Goal: Task Accomplishment & Management: Complete application form

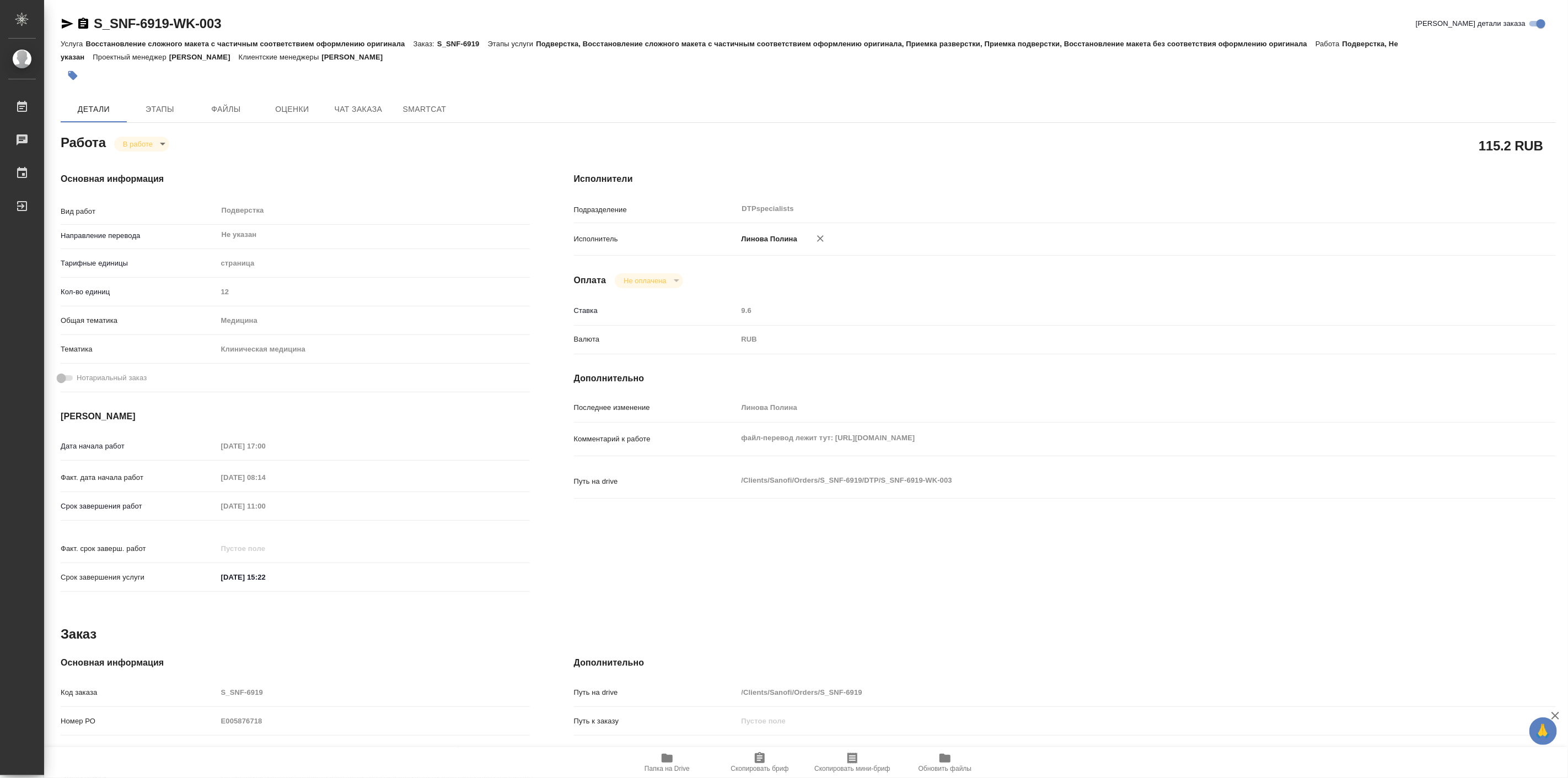
click at [140, 144] on body "🙏 .cls-1 fill:#fff; AWATERA Linova Polina Работы 0 Чаты График Выйти S_SNF-6919…" at bounding box center [784, 389] width 1568 height 778
click at [152, 162] on button "Выполнен" at bounding box center [142, 163] width 40 height 12
type textarea "x"
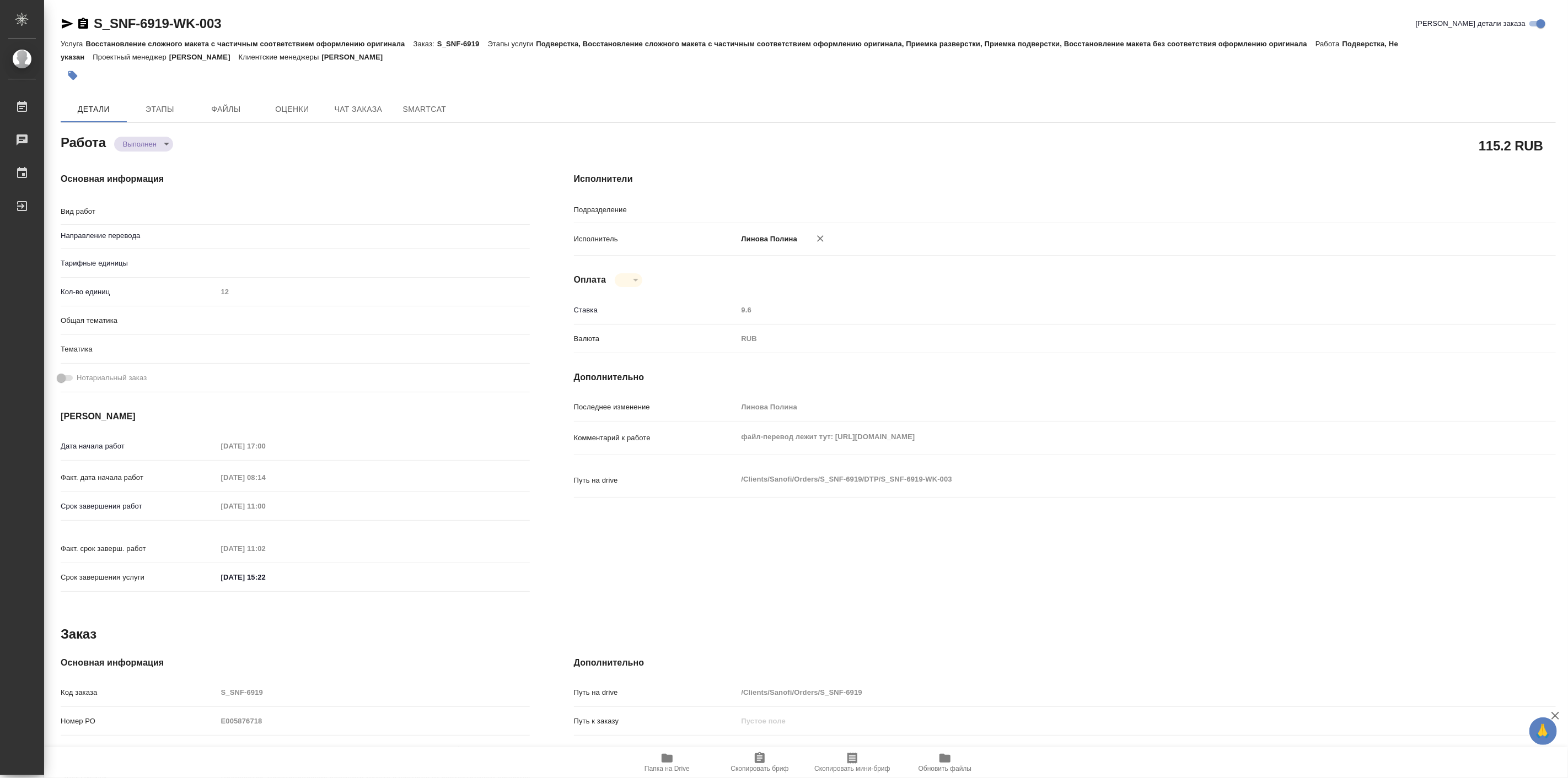
type textarea "x"
type input "DTPspecialists"
type textarea "Подверстка"
type textarea "x"
type input "Не указан"
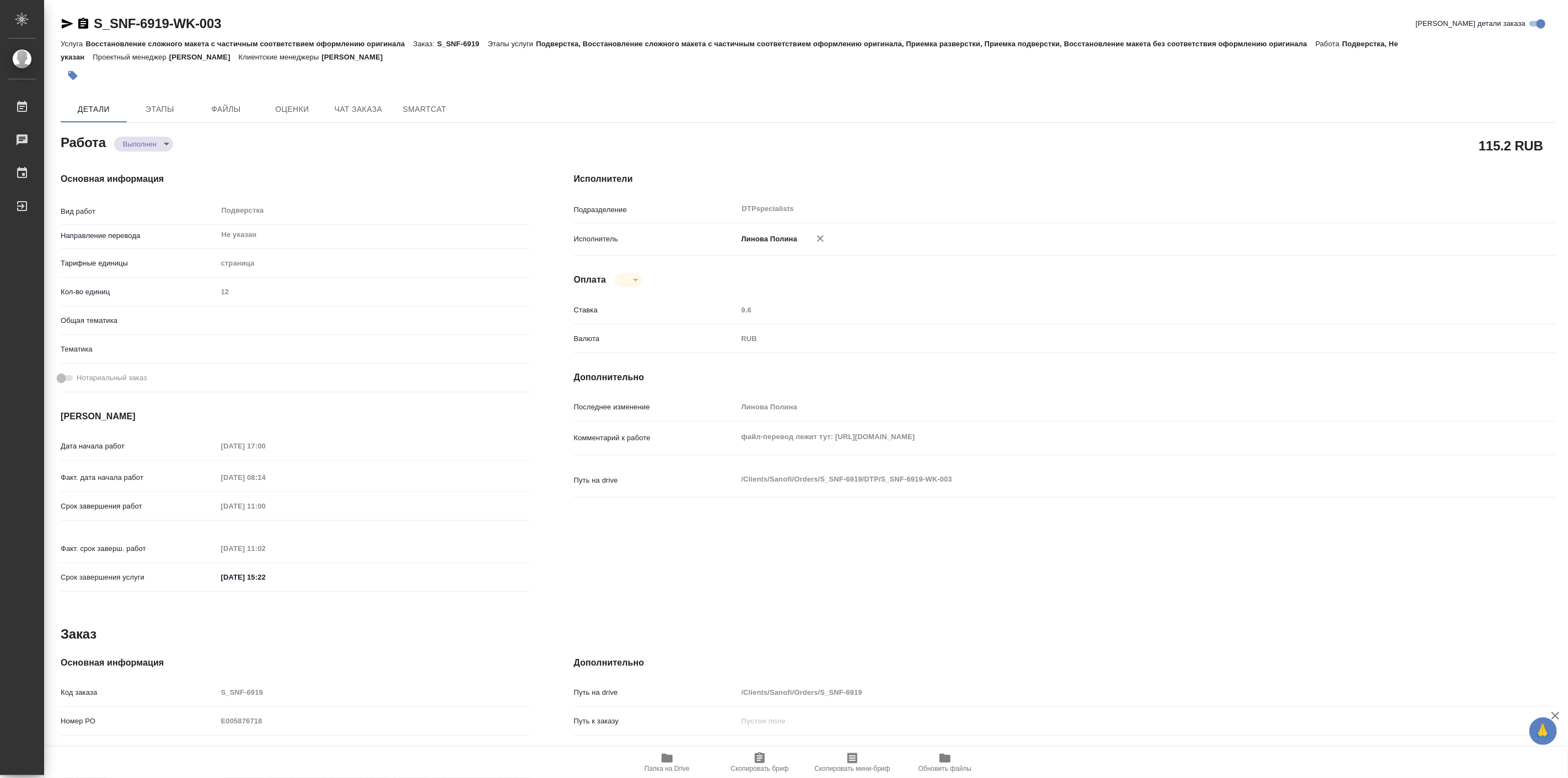
type textarea "x"
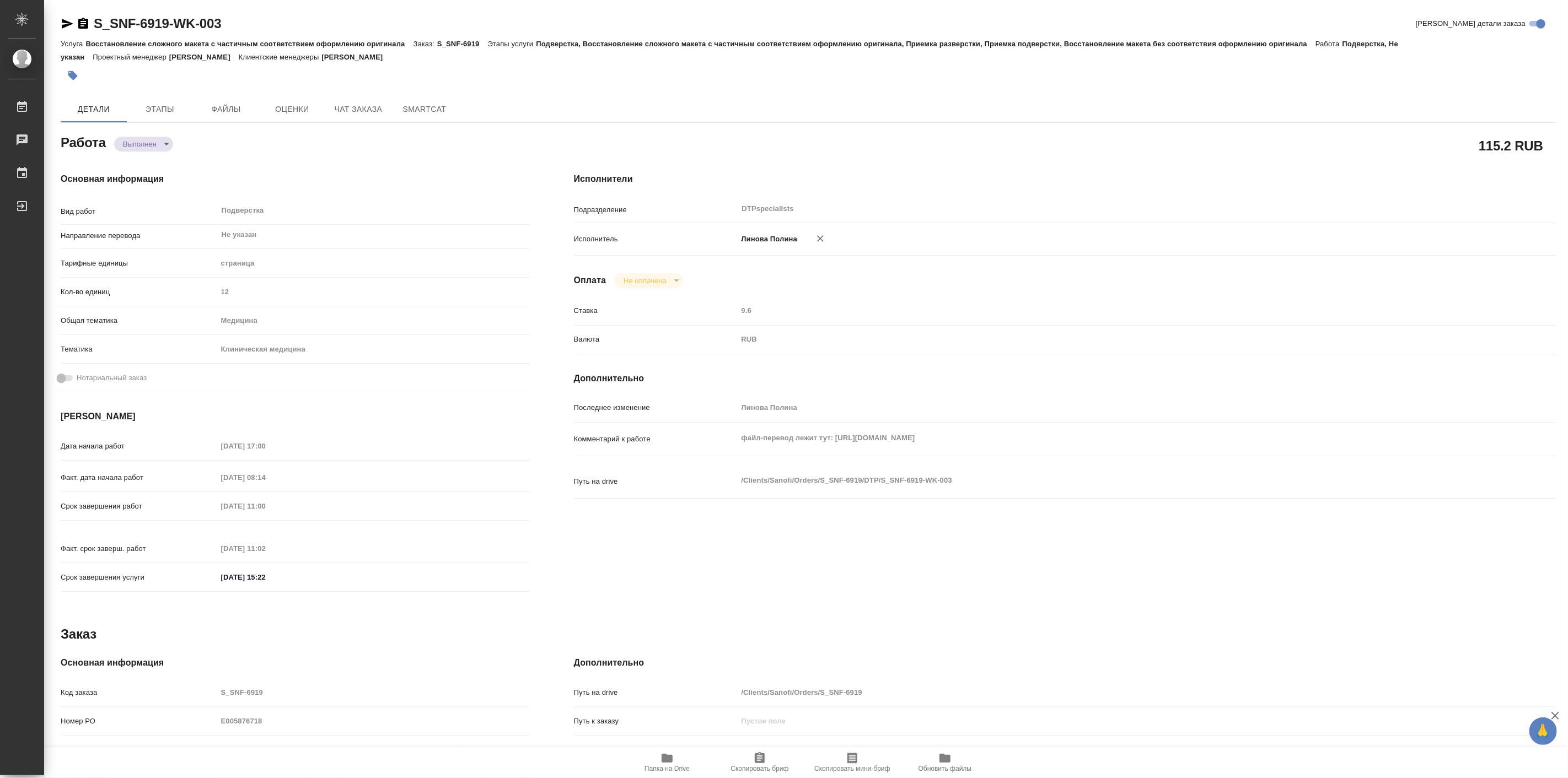
type textarea "x"
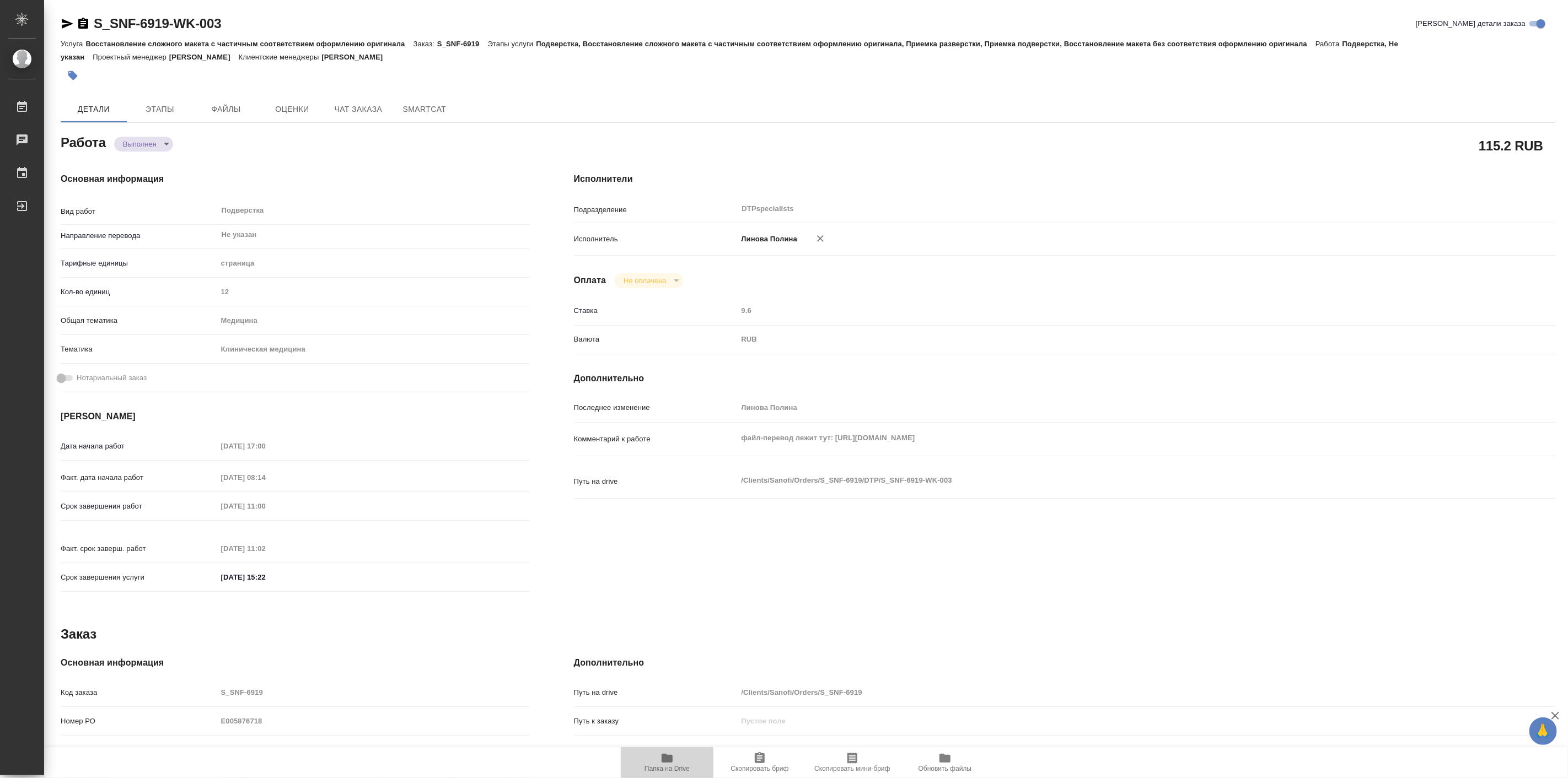
click at [665, 758] on icon "button" at bounding box center [667, 758] width 11 height 9
click at [658, 768] on span "Папка на Drive" at bounding box center [667, 769] width 45 height 8
click at [155, 137] on body "🙏 .cls-1 fill:#fff; AWATERA Linova Polina Работы 0 Чаты График Выйти S_SNF-6919…" at bounding box center [784, 389] width 1568 height 778
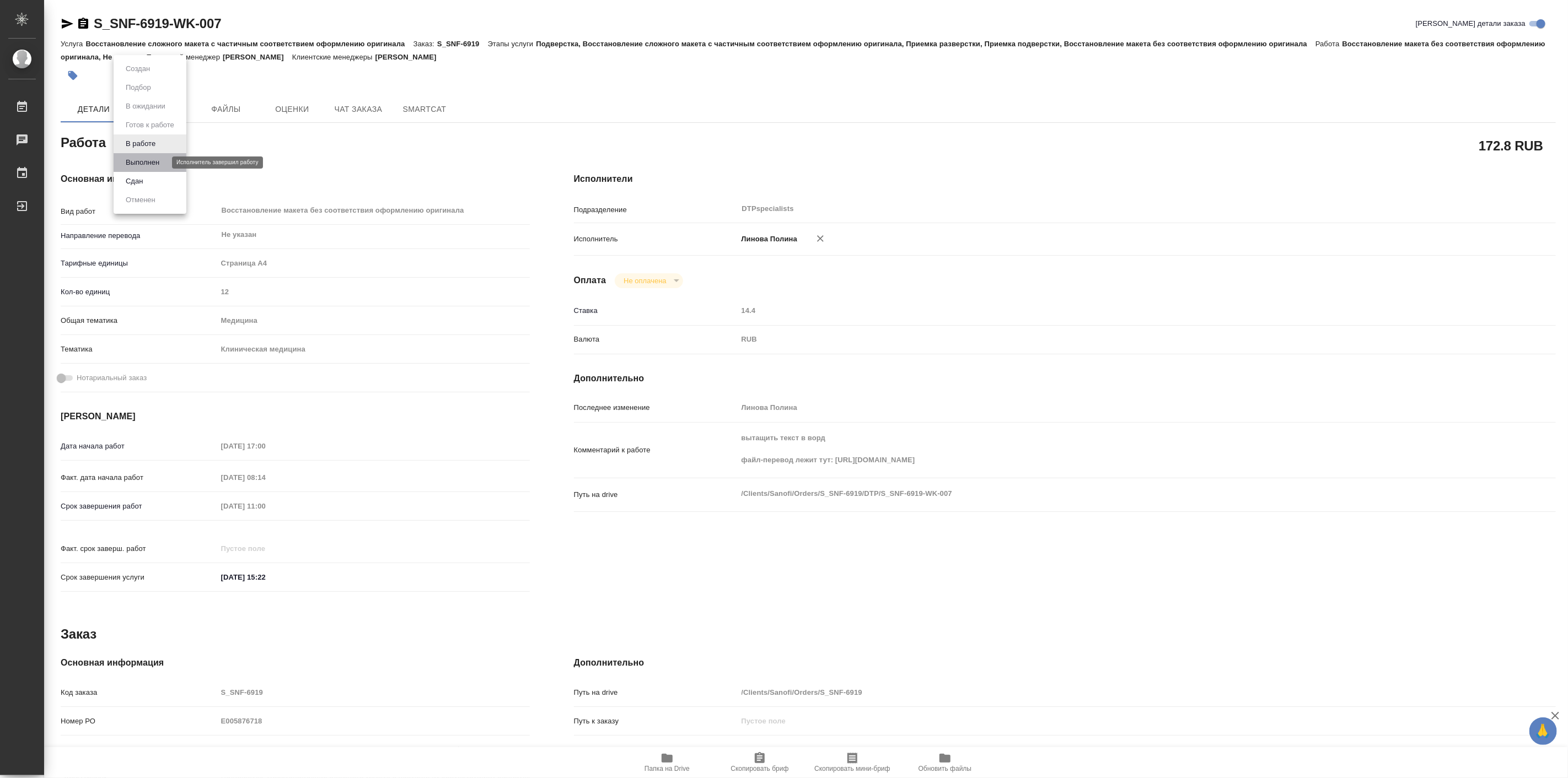
click at [161, 161] on button "Выполнен" at bounding box center [142, 163] width 40 height 12
type textarea "x"
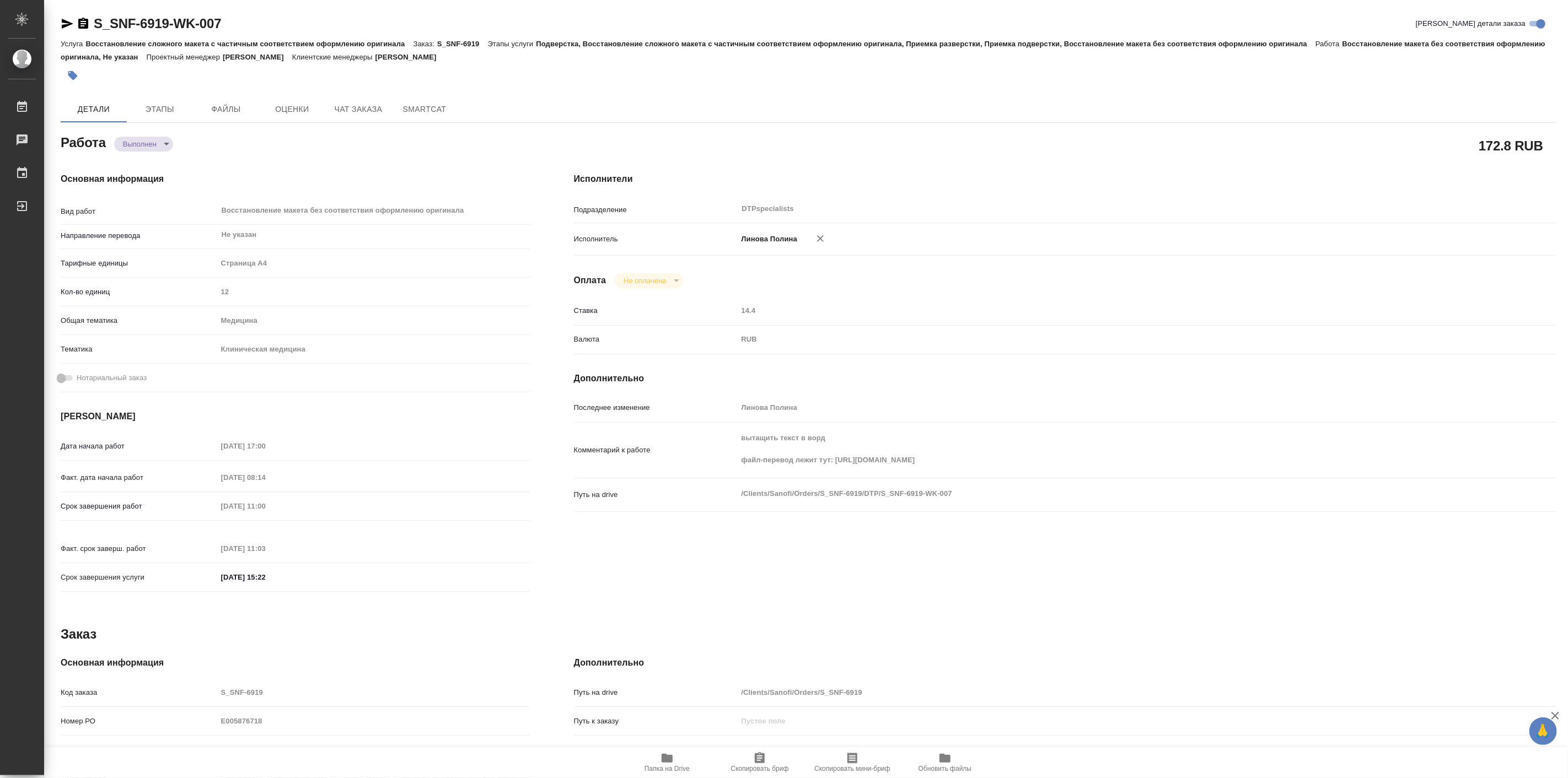
type textarea "x"
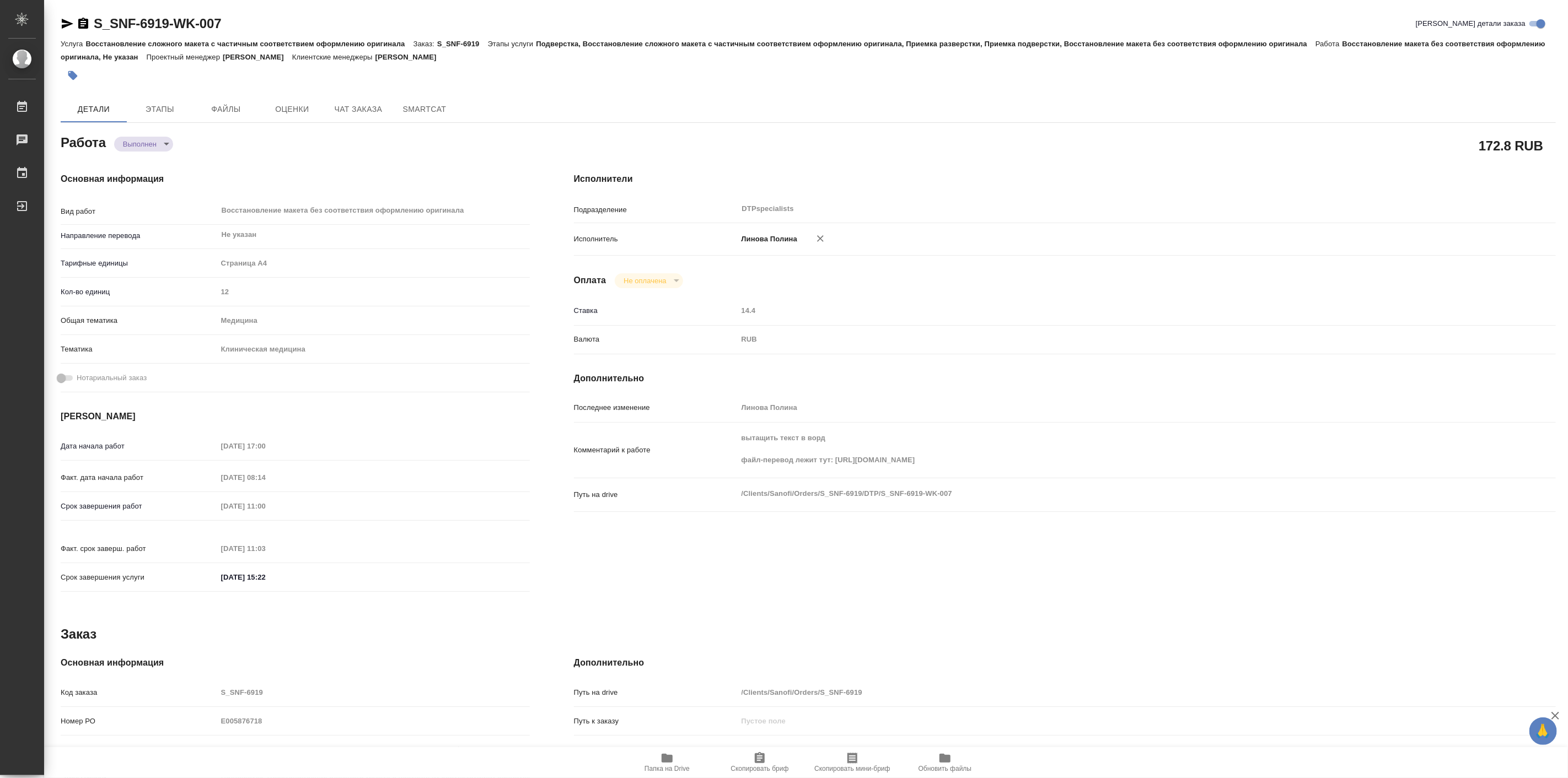
type textarea "x"
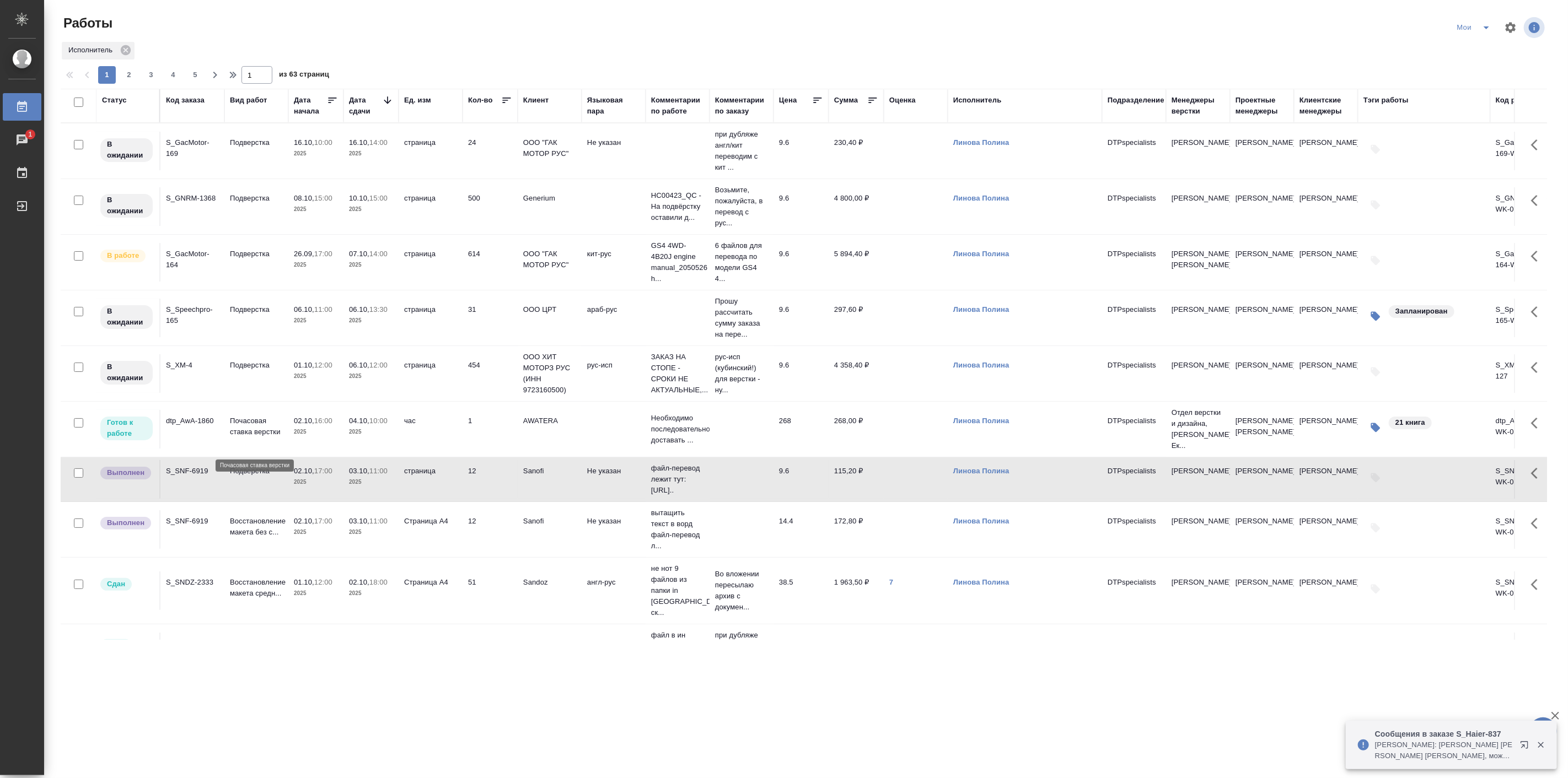
click at [258, 432] on p "Почасовая ставка верстки" at bounding box center [257, 427] width 53 height 22
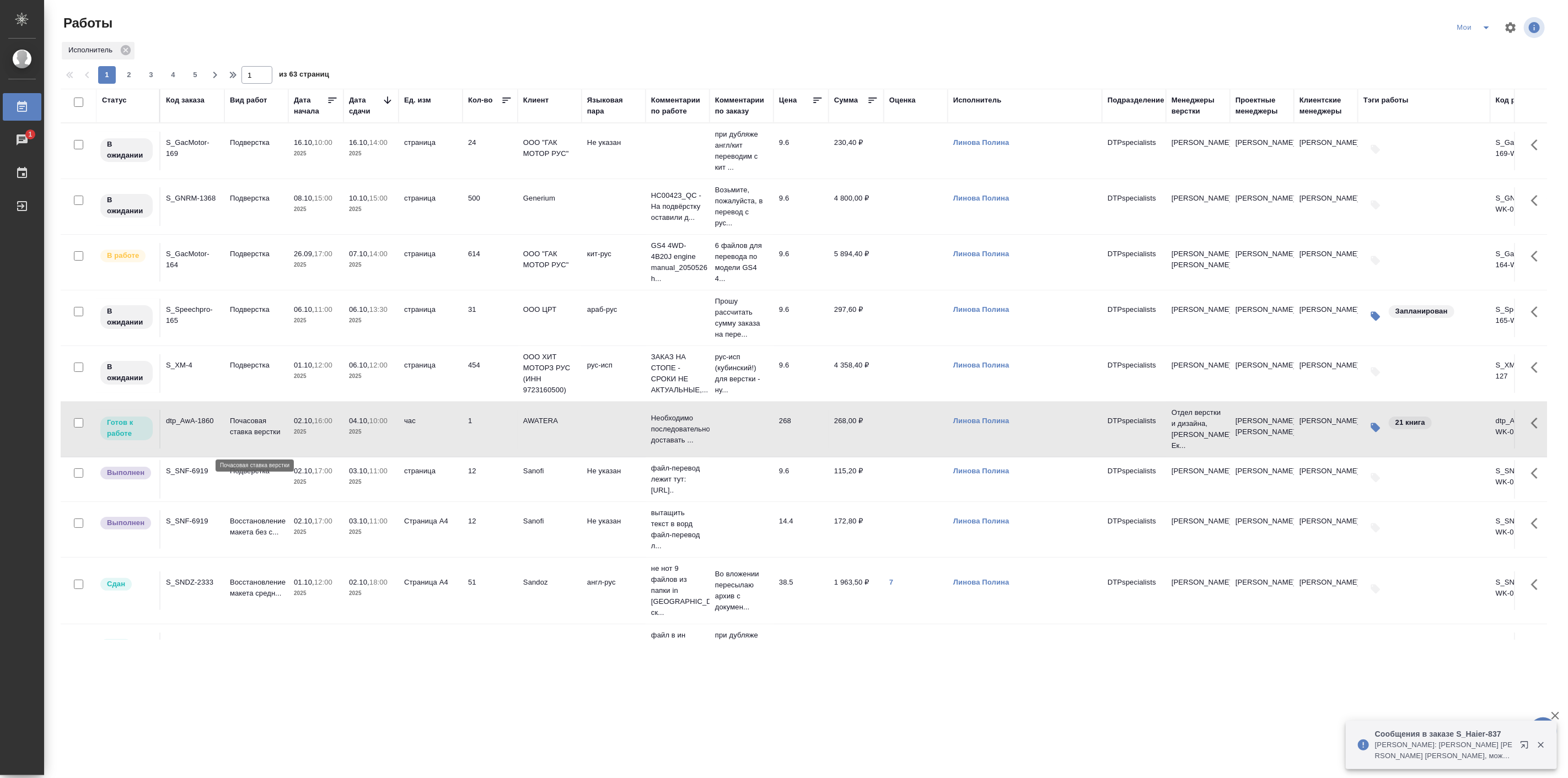
click at [258, 432] on p "Почасовая ставка верстки" at bounding box center [257, 427] width 53 height 22
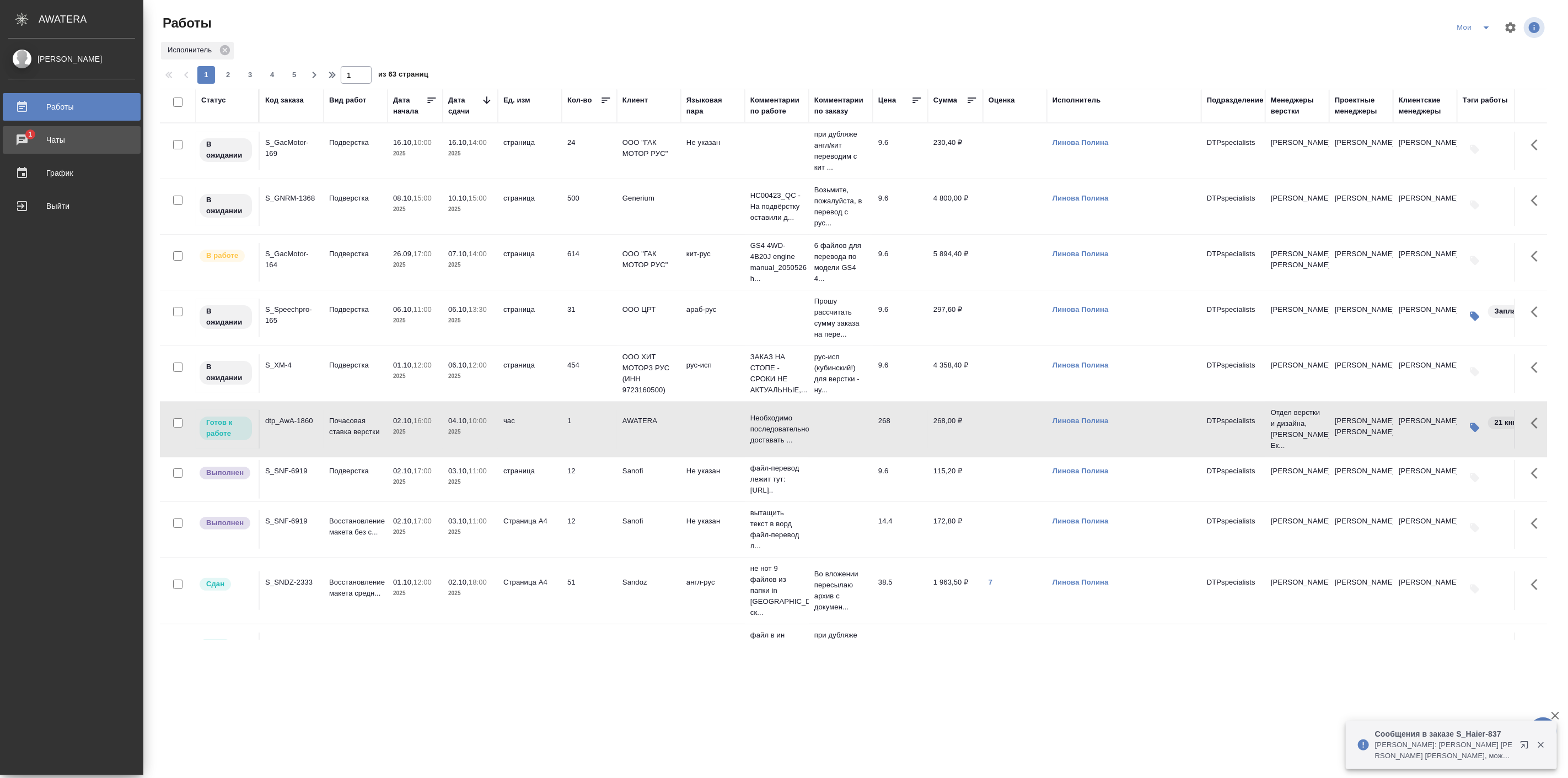
click at [40, 149] on link "1 Чаты" at bounding box center [72, 140] width 138 height 28
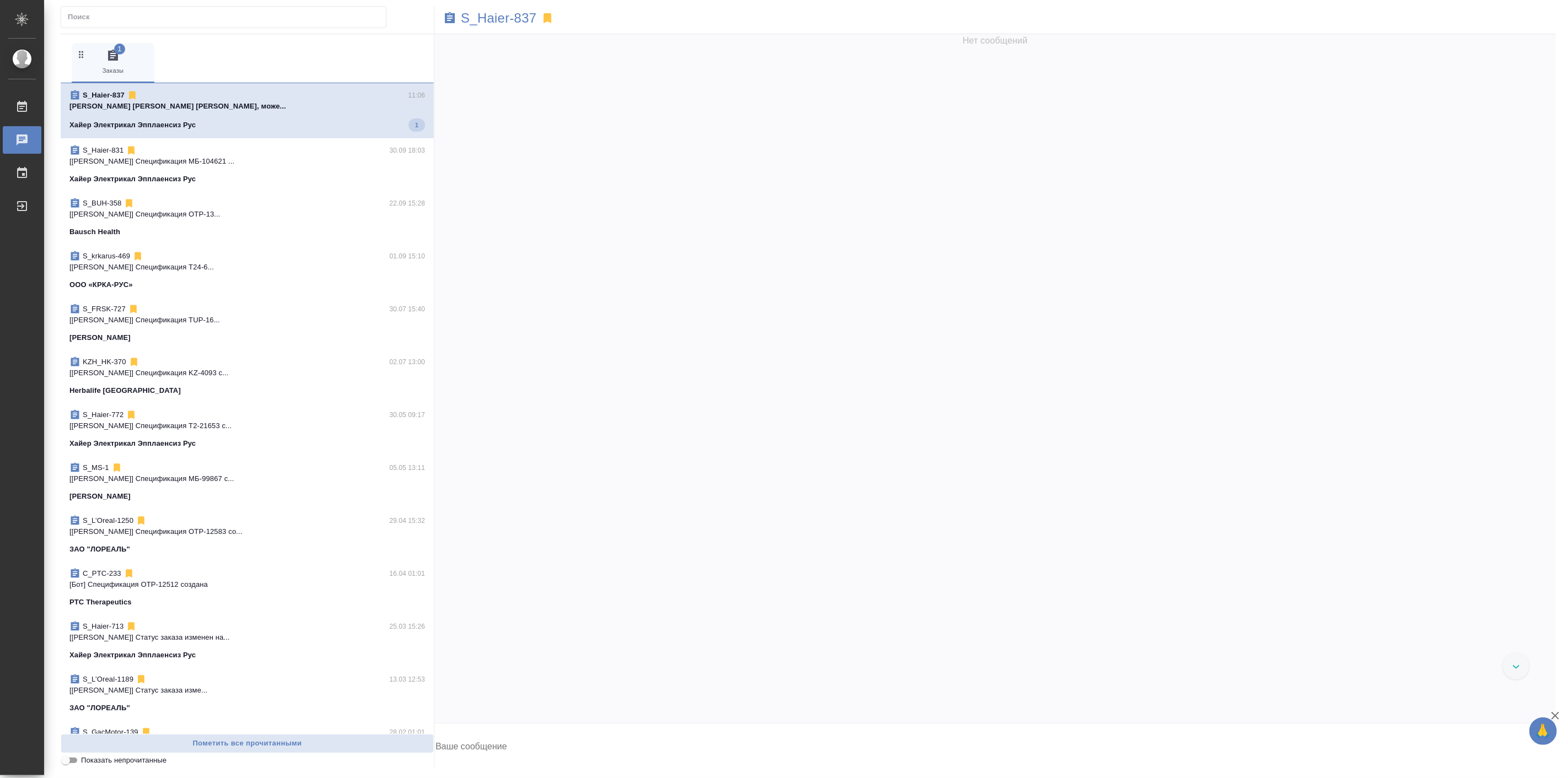
scroll to position [61171, 0]
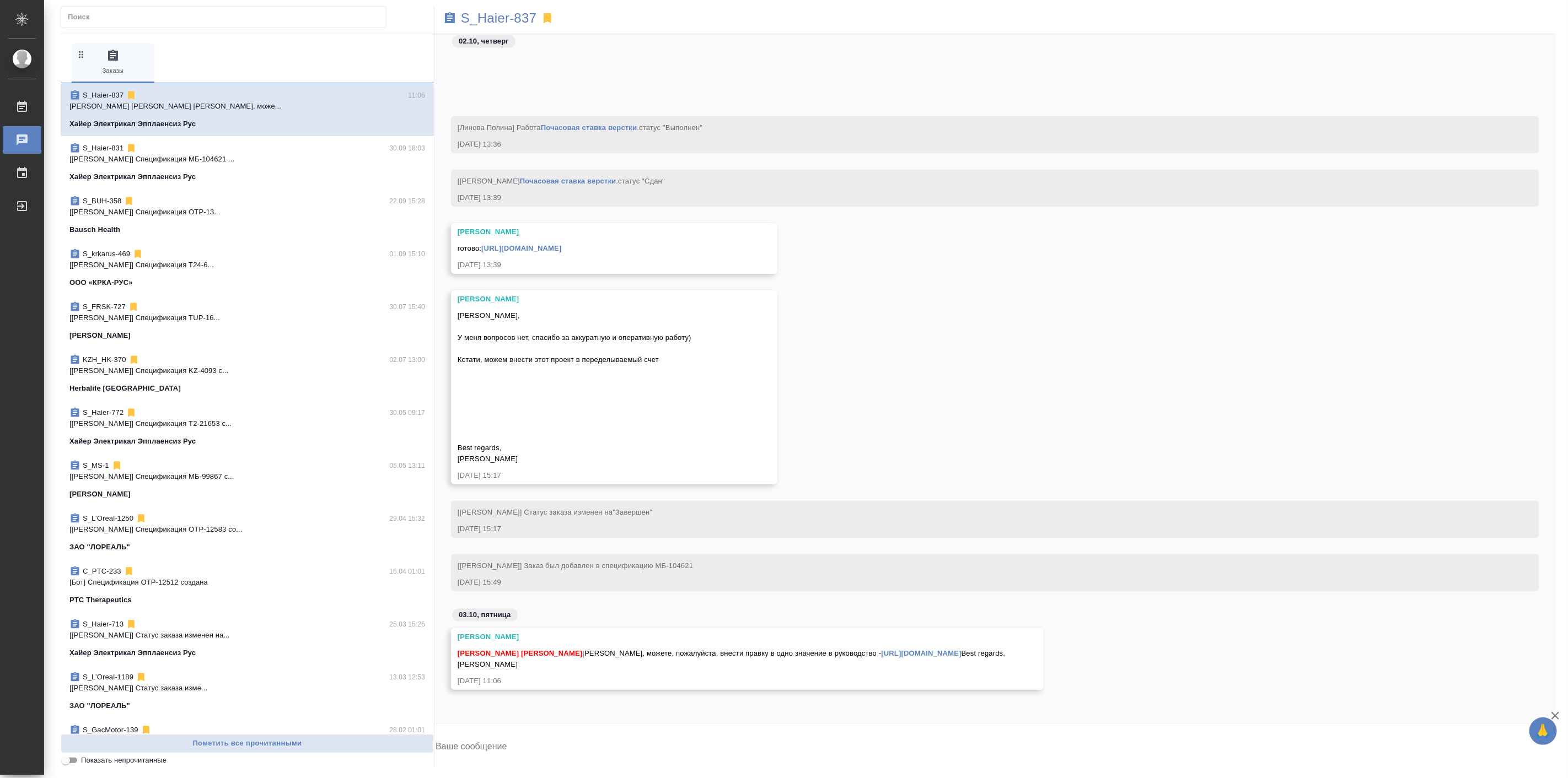
click at [921, 649] on link "[URL][DOMAIN_NAME]" at bounding box center [921, 653] width 80 height 8
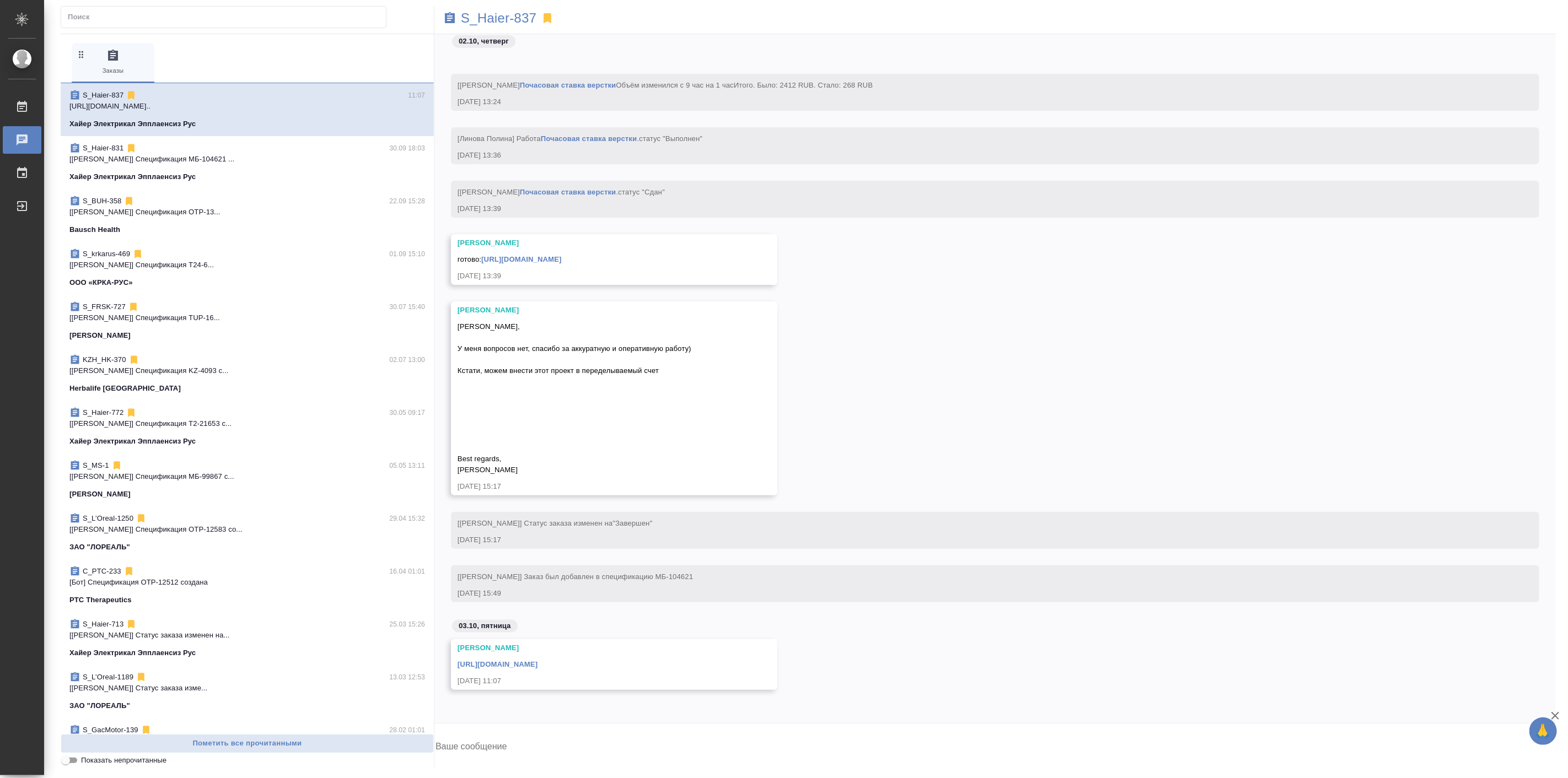
click at [561, 257] on link "[URL][DOMAIN_NAME]" at bounding box center [522, 259] width 80 height 8
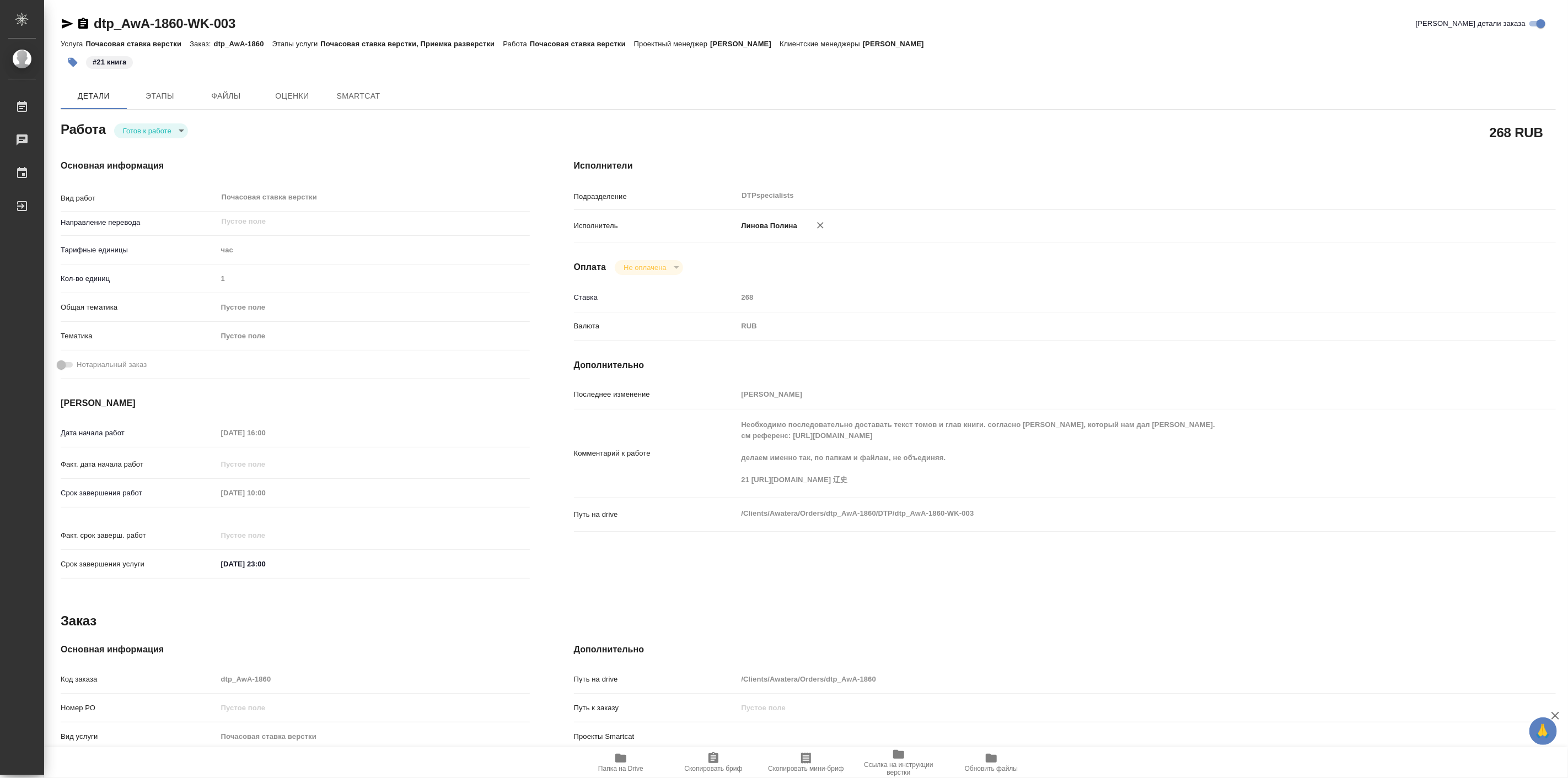
type textarea "x"
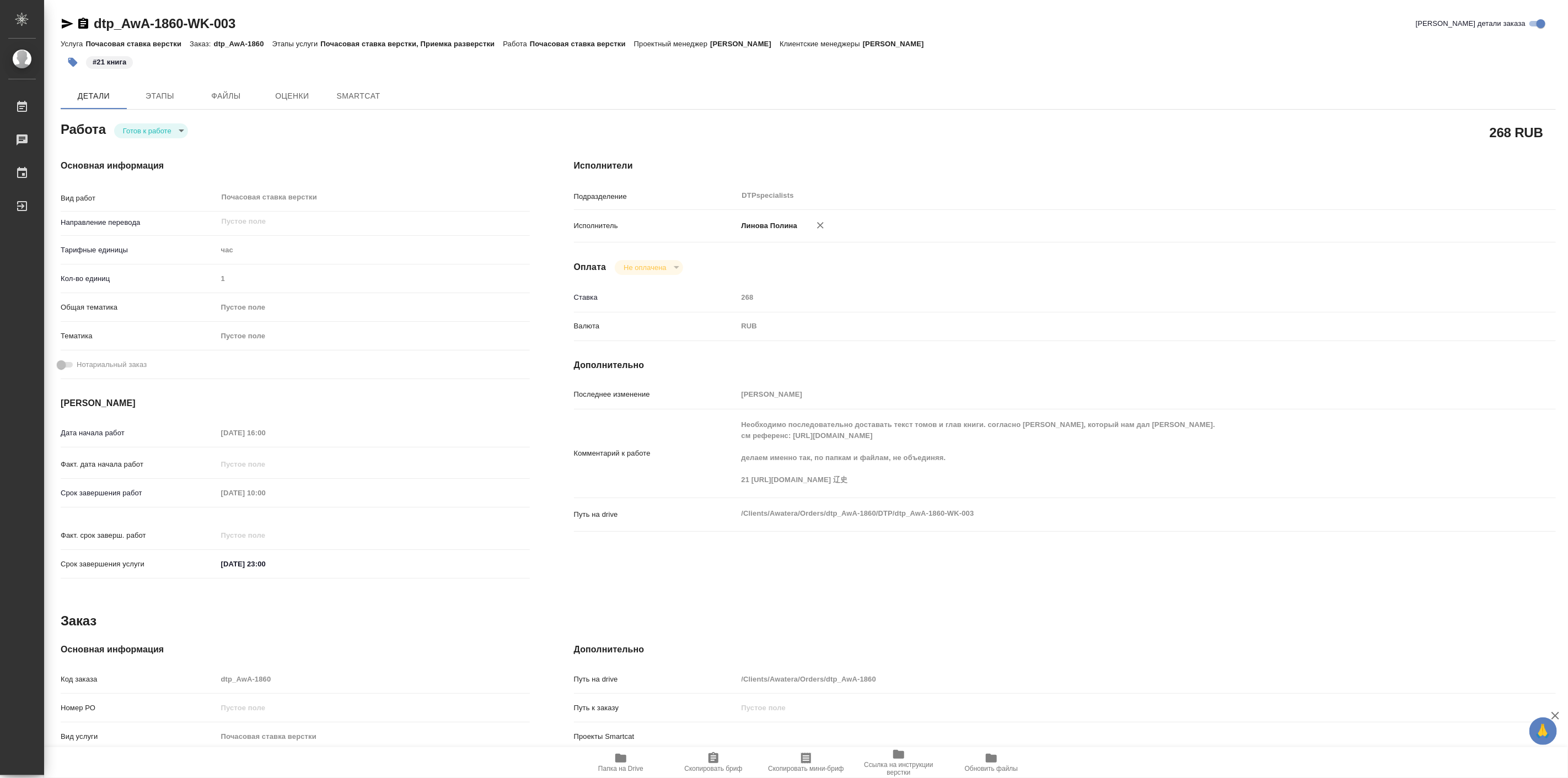
type textarea "x"
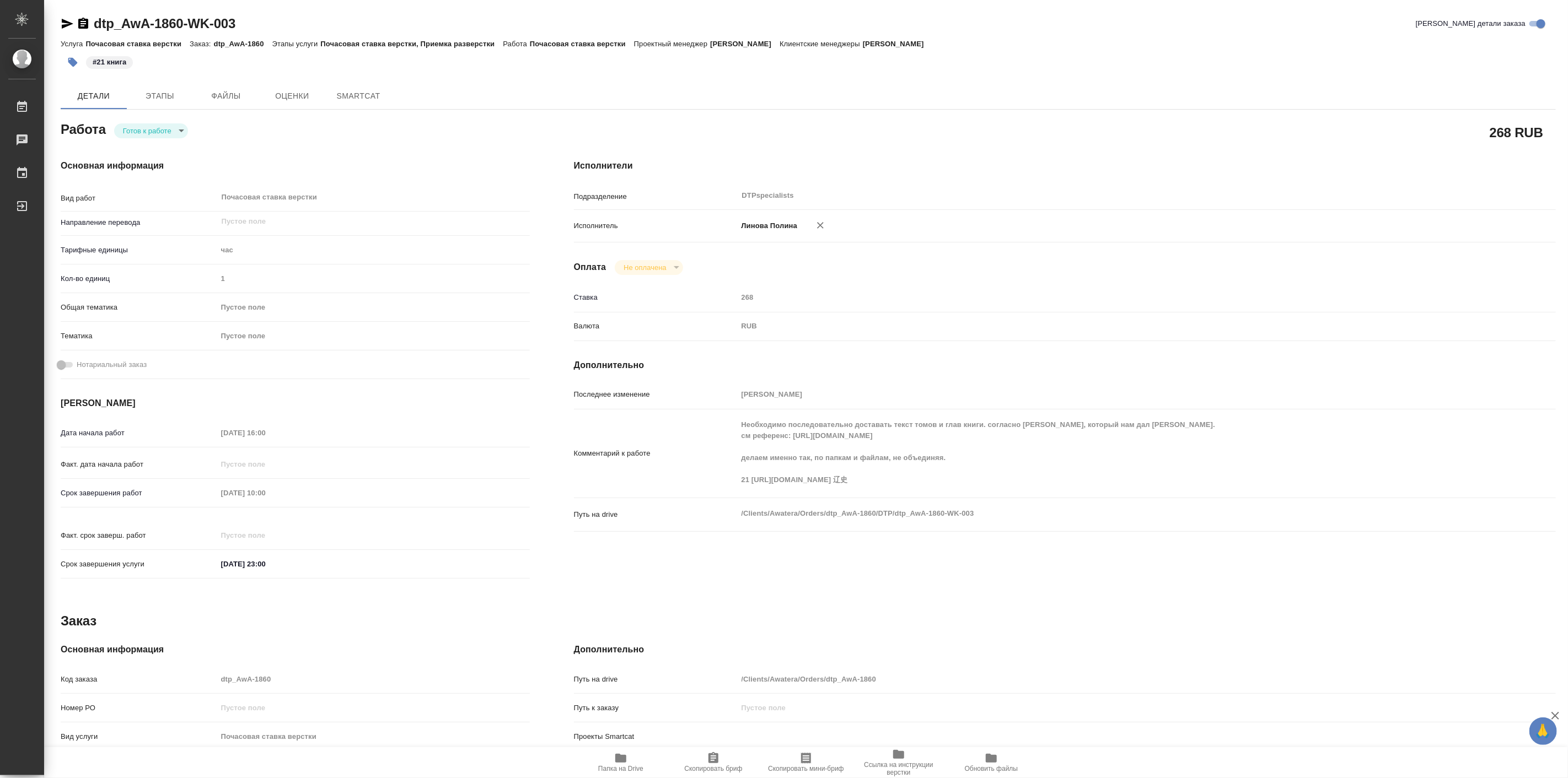
type textarea "x"
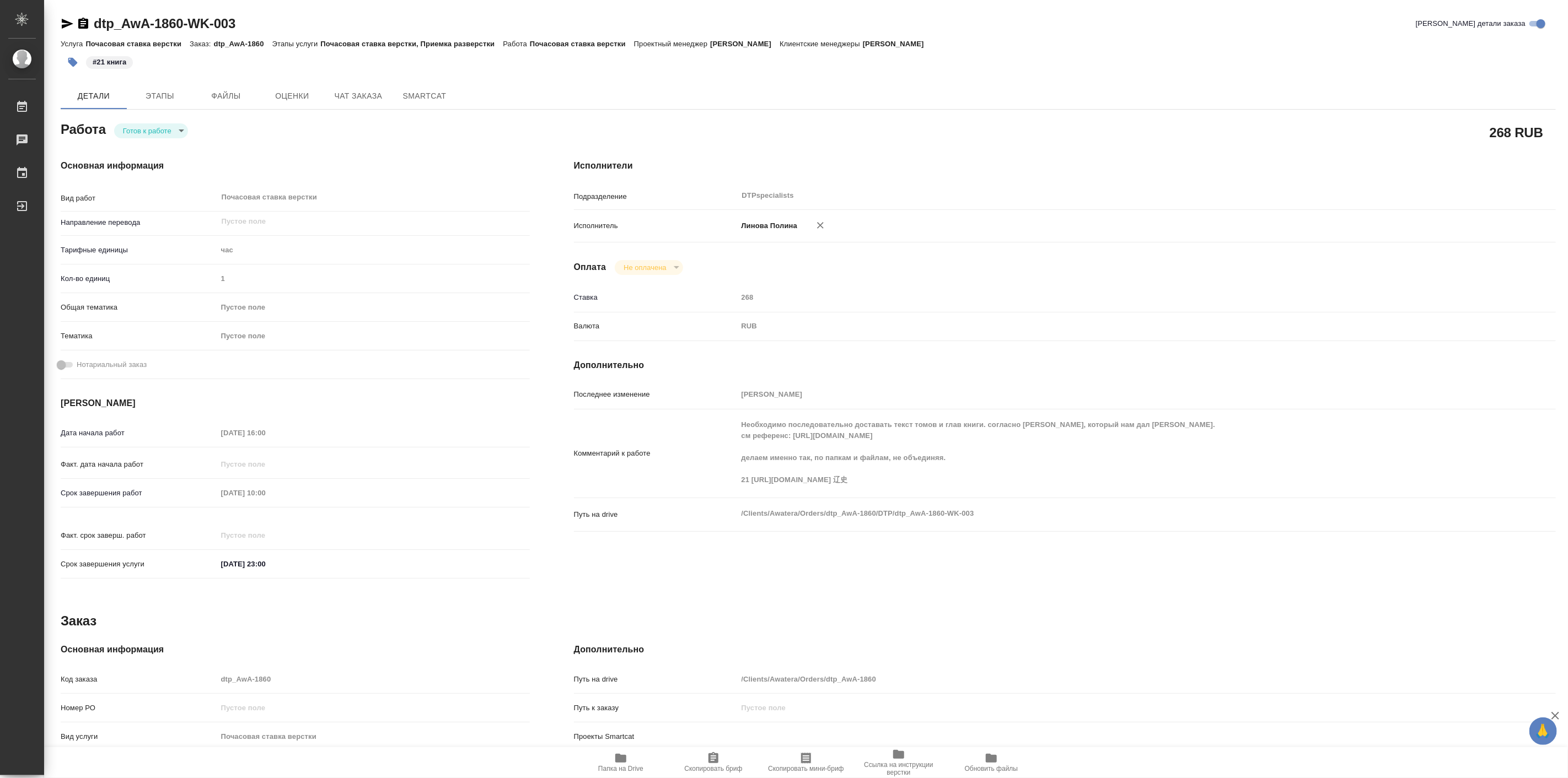
type textarea "x"
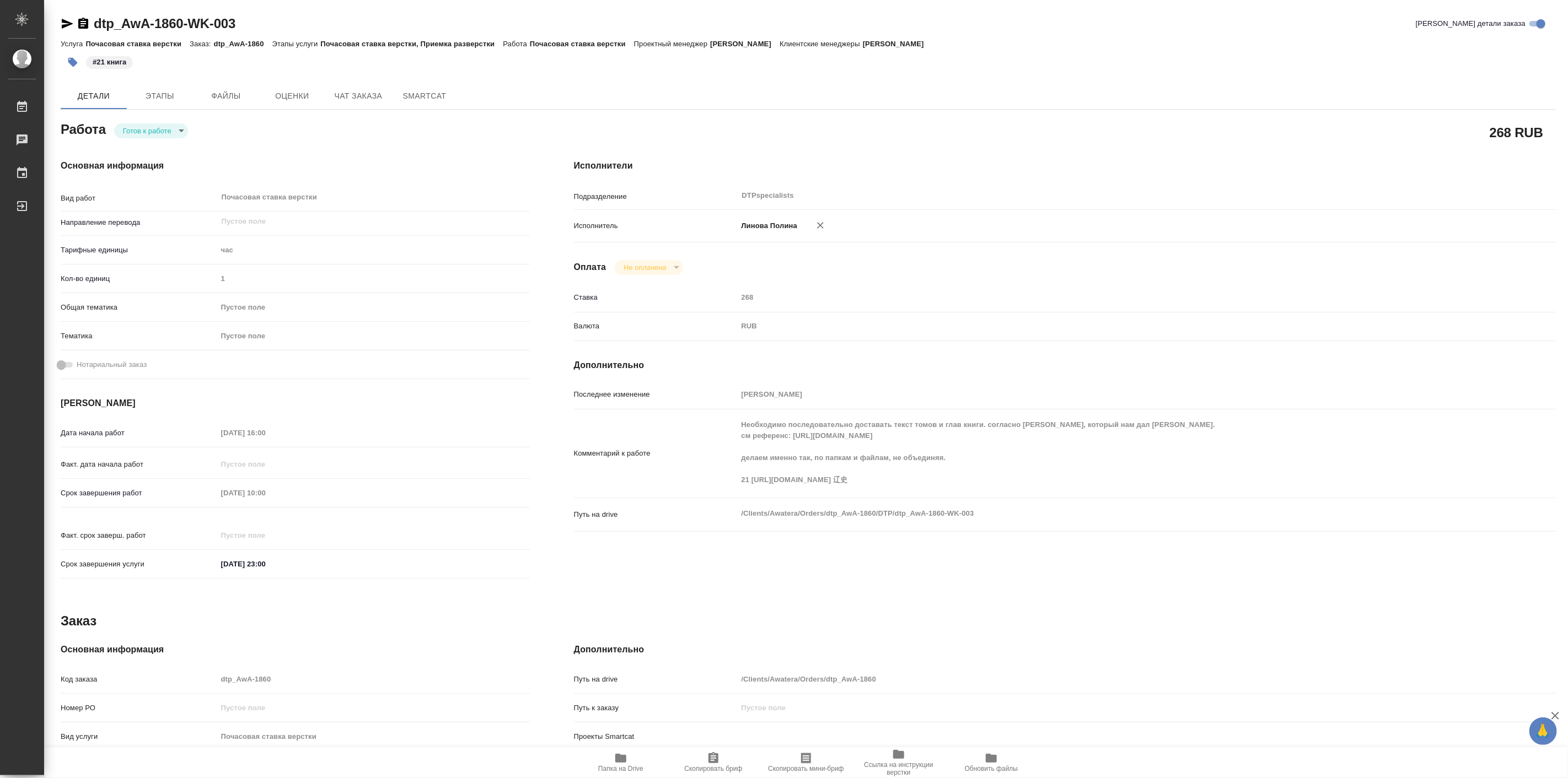
type textarea "x"
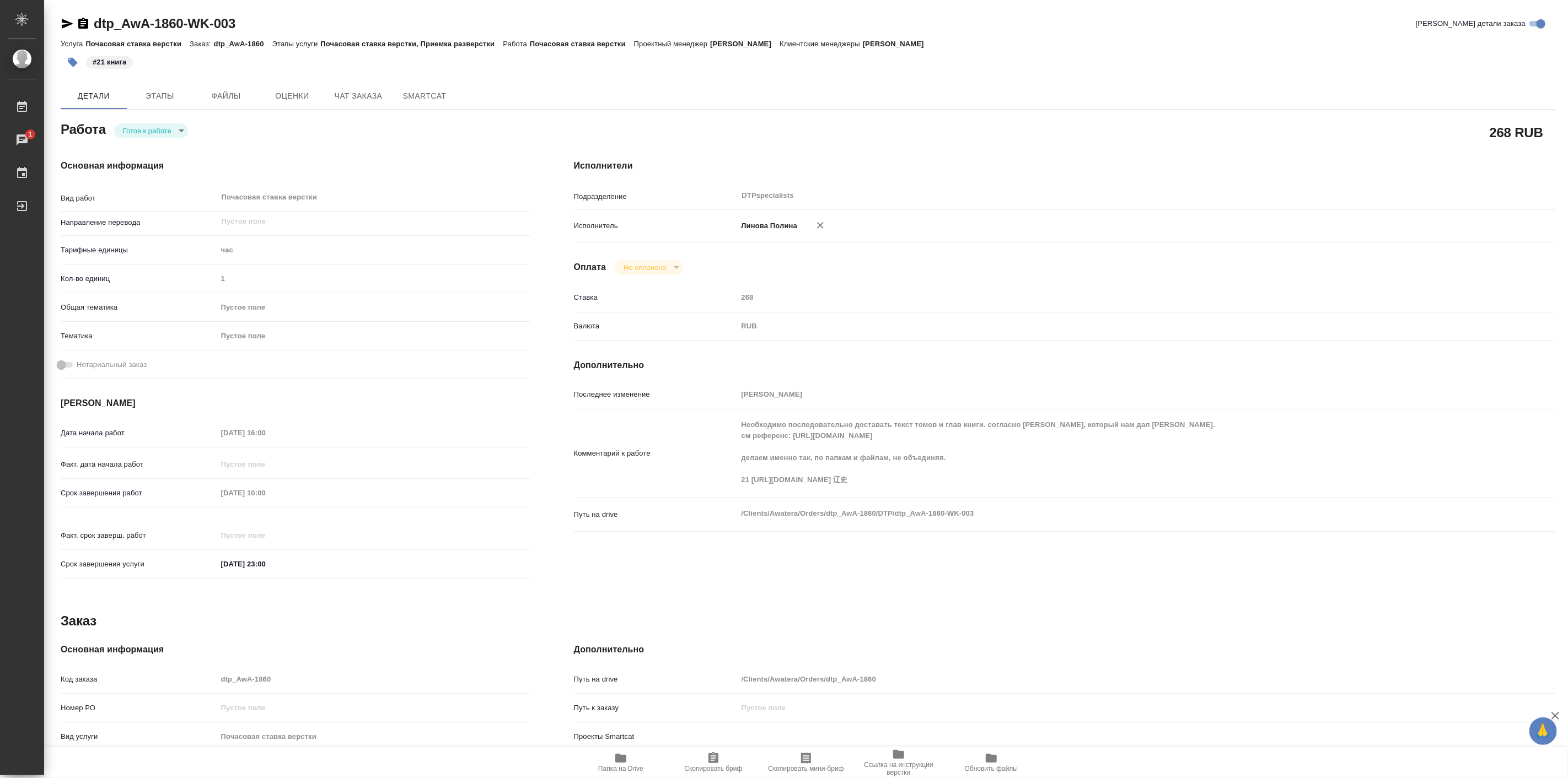
type textarea "x"
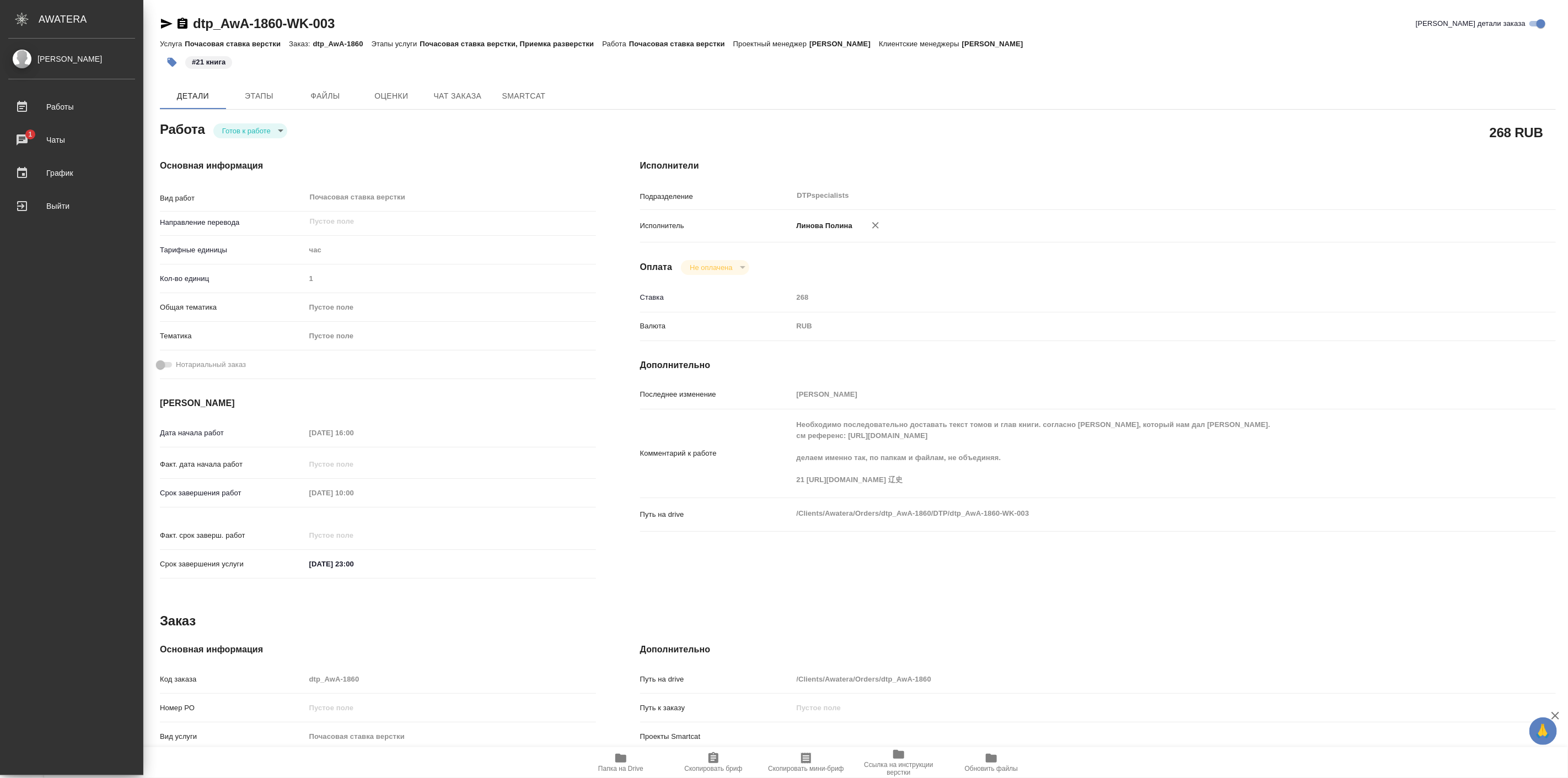
type textarea "x"
